Goal: Transaction & Acquisition: Purchase product/service

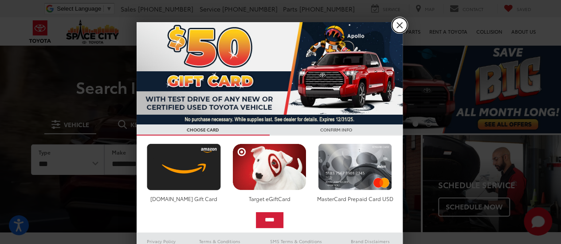
click at [396, 18] on link "X" at bounding box center [399, 25] width 15 height 15
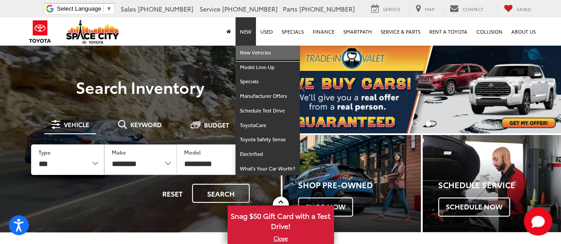
click at [252, 54] on link "New Vehicles" at bounding box center [268, 53] width 64 height 15
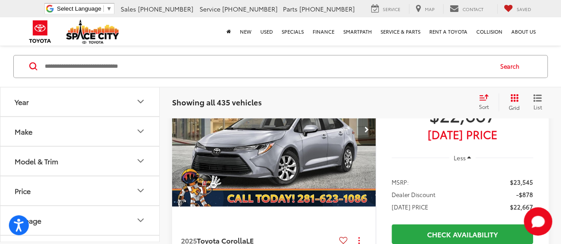
click at [64, 161] on button "Model & Trim" at bounding box center [80, 161] width 160 height 29
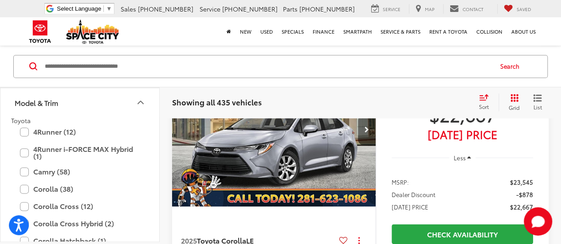
scroll to position [122, 0]
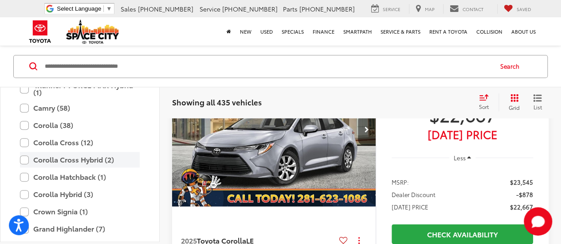
click at [80, 163] on label "Corolla Cross Hybrid (2)" at bounding box center [80, 160] width 120 height 16
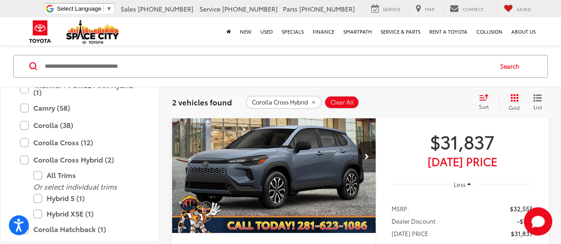
scroll to position [70, 0]
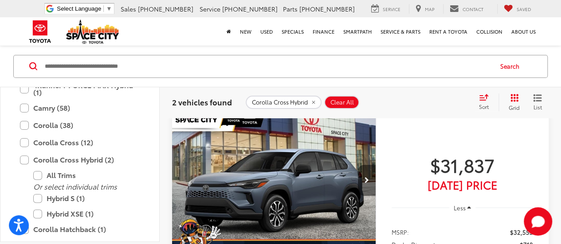
click at [366, 174] on button "Next image" at bounding box center [367, 180] width 18 height 31
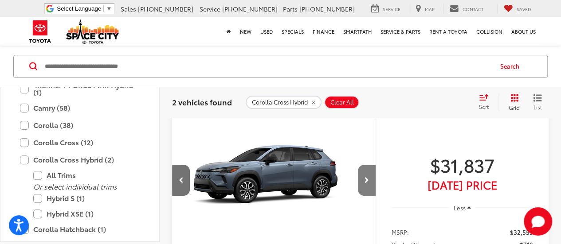
click at [366, 174] on button "Next image" at bounding box center [367, 180] width 18 height 31
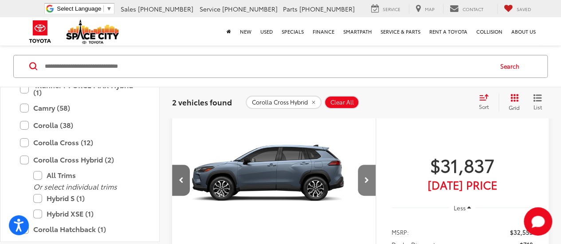
click at [366, 174] on button "Next image" at bounding box center [367, 180] width 18 height 31
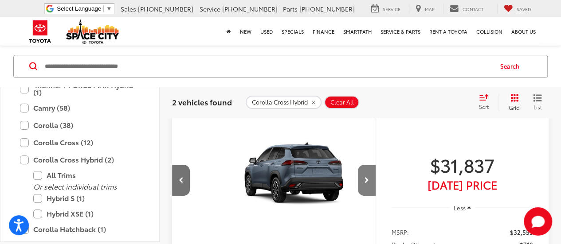
click at [366, 174] on button "Next image" at bounding box center [367, 180] width 18 height 31
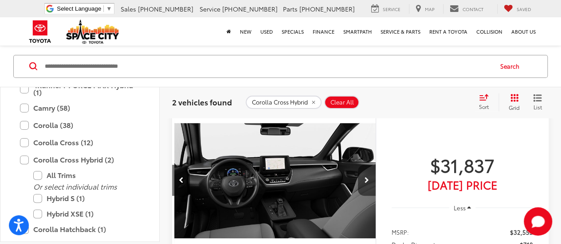
click at [366, 174] on button "Next image" at bounding box center [367, 180] width 18 height 31
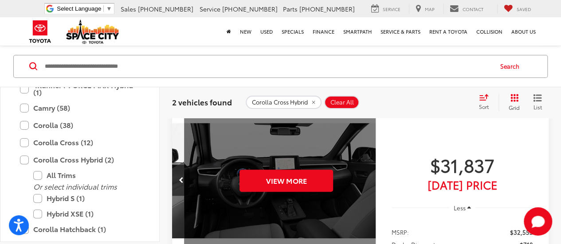
scroll to position [0, 1023]
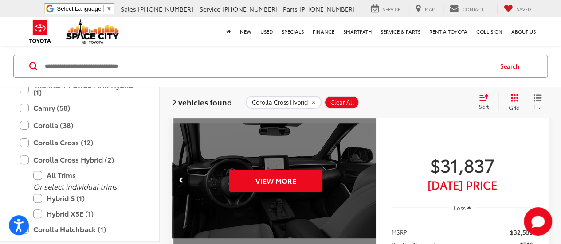
click at [366, 174] on div "View More" at bounding box center [275, 180] width 205 height 153
